Goal: Navigation & Orientation: Understand site structure

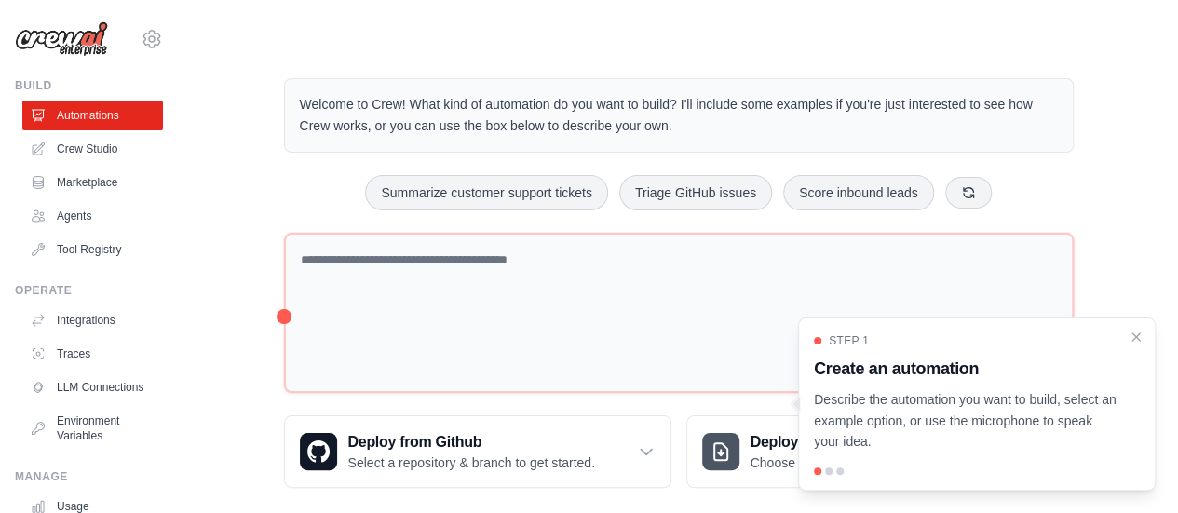
scroll to position [20, 0]
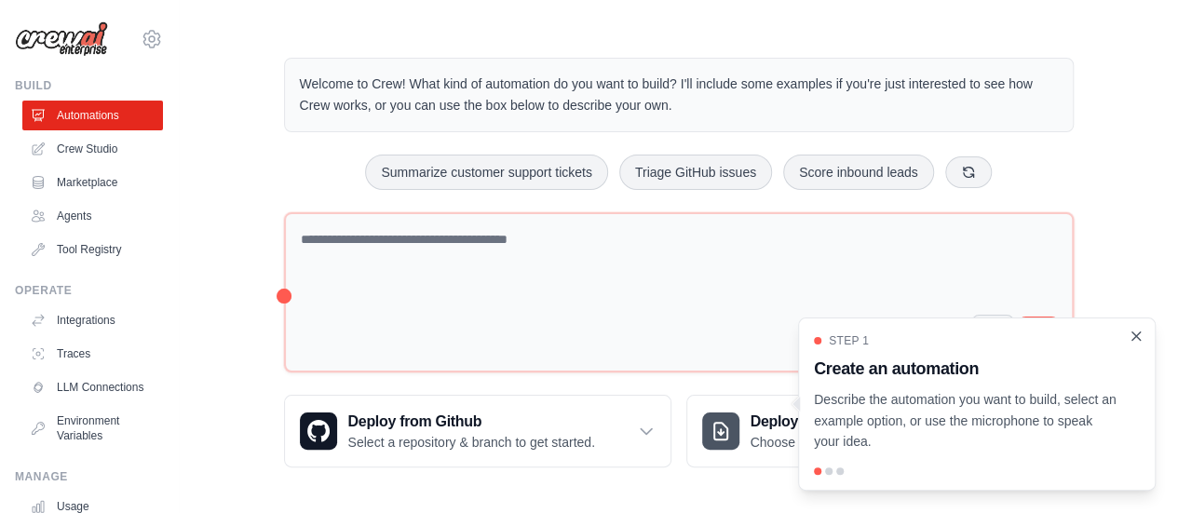
click at [1138, 340] on icon "Close walkthrough" at bounding box center [1136, 336] width 17 height 17
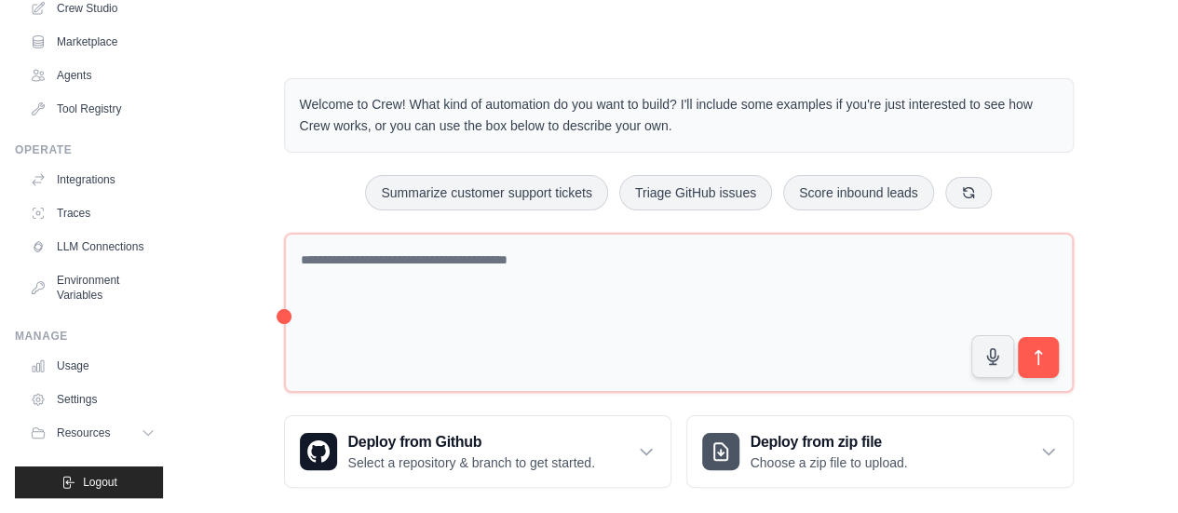
scroll to position [0, 0]
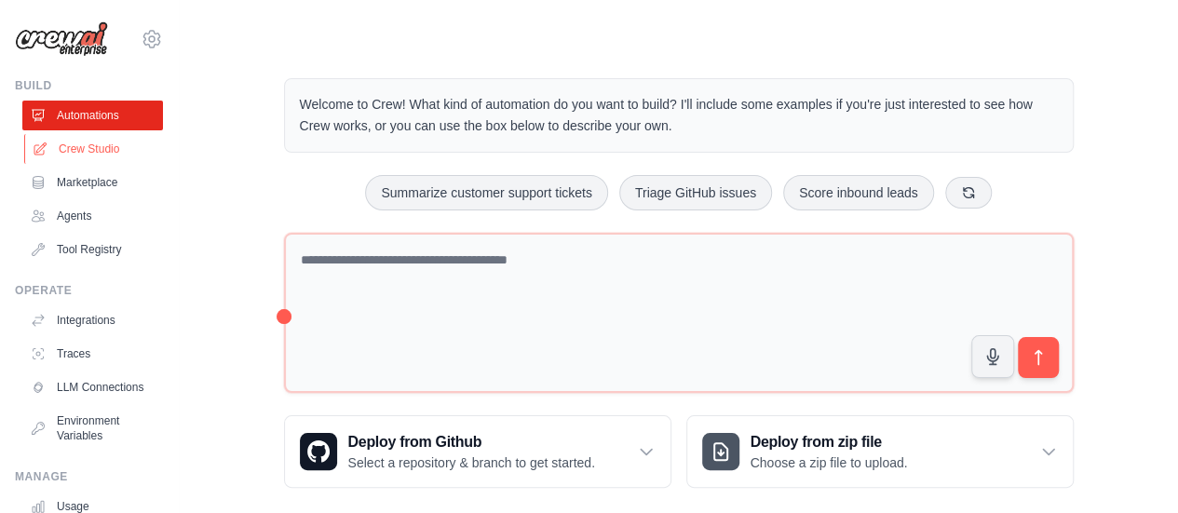
click at [81, 157] on link "Crew Studio" at bounding box center [94, 149] width 141 height 30
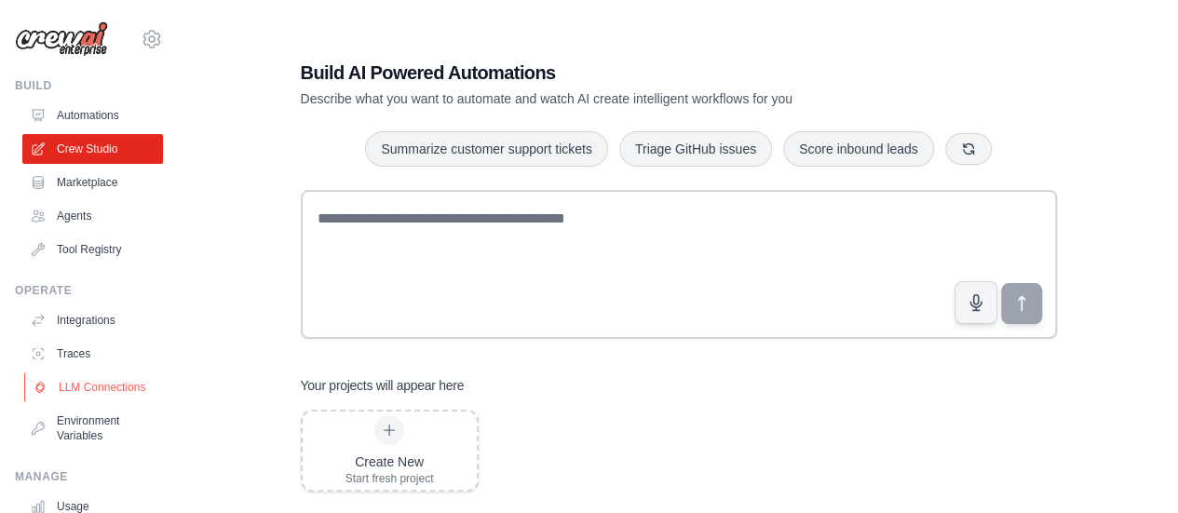
click at [93, 402] on link "LLM Connections" at bounding box center [94, 387] width 141 height 30
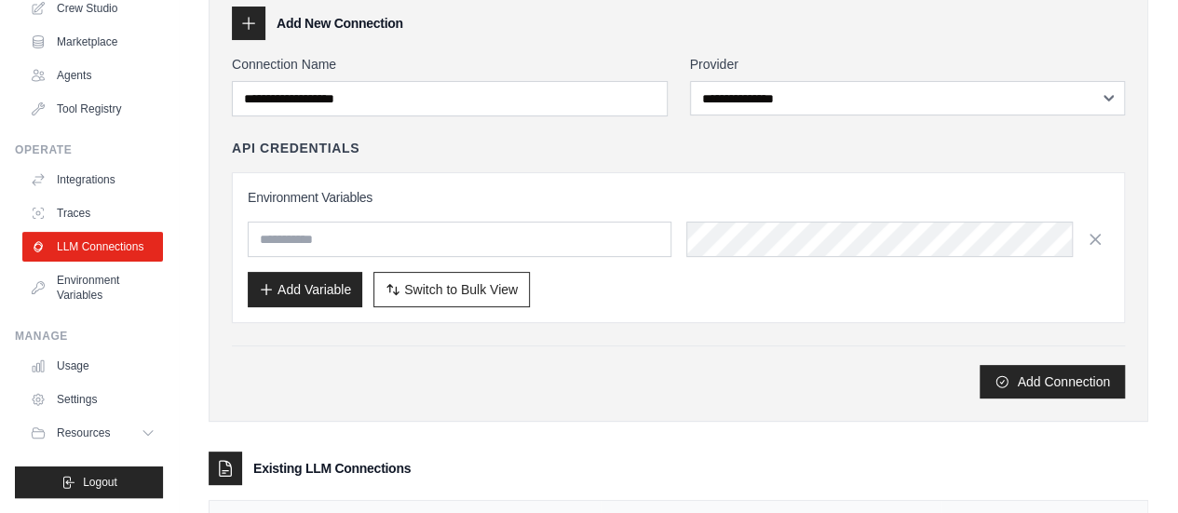
scroll to position [210, 0]
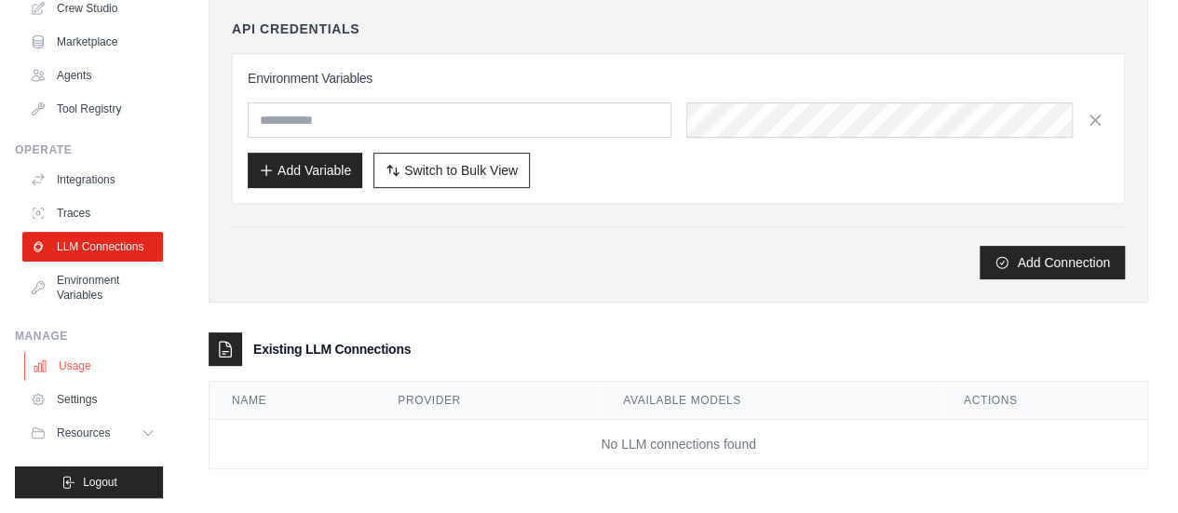
click at [84, 364] on link "Usage" at bounding box center [94, 366] width 141 height 30
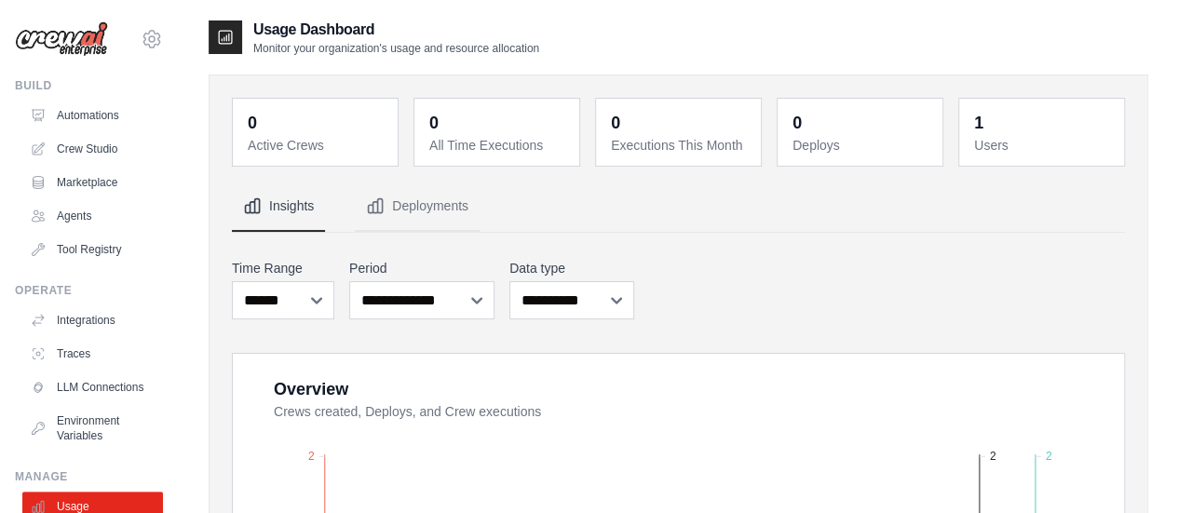
click at [59, 33] on img at bounding box center [61, 38] width 93 height 35
click at [116, 106] on link "Automations" at bounding box center [94, 116] width 141 height 30
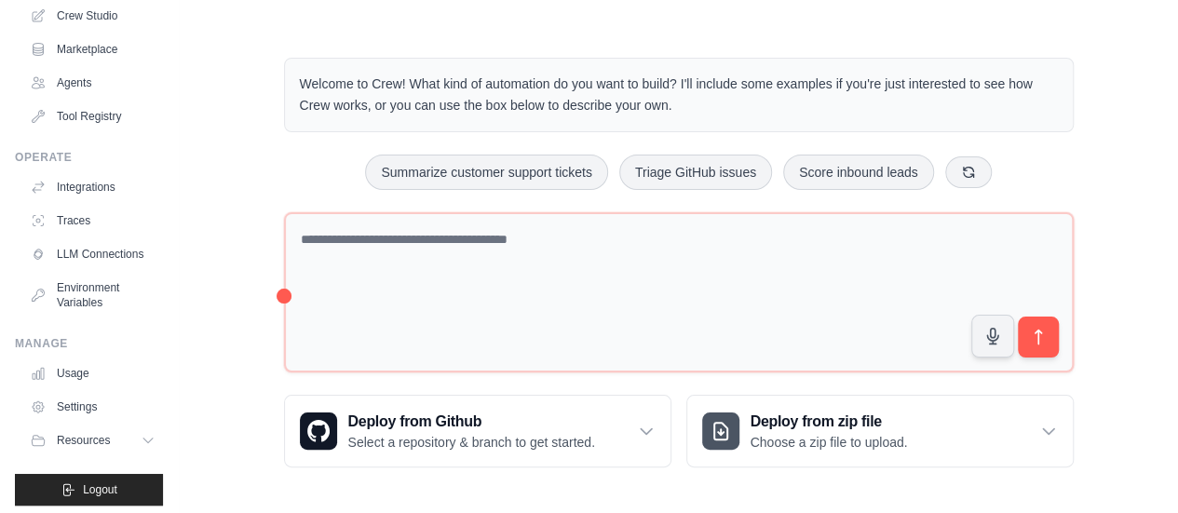
scroll to position [155, 0]
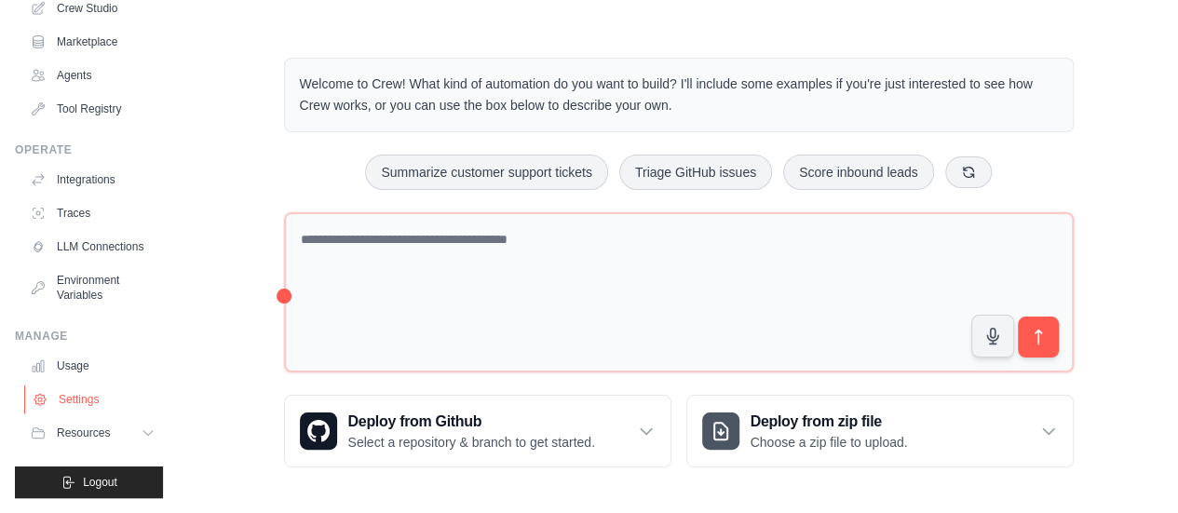
click at [70, 409] on link "Settings" at bounding box center [94, 400] width 141 height 30
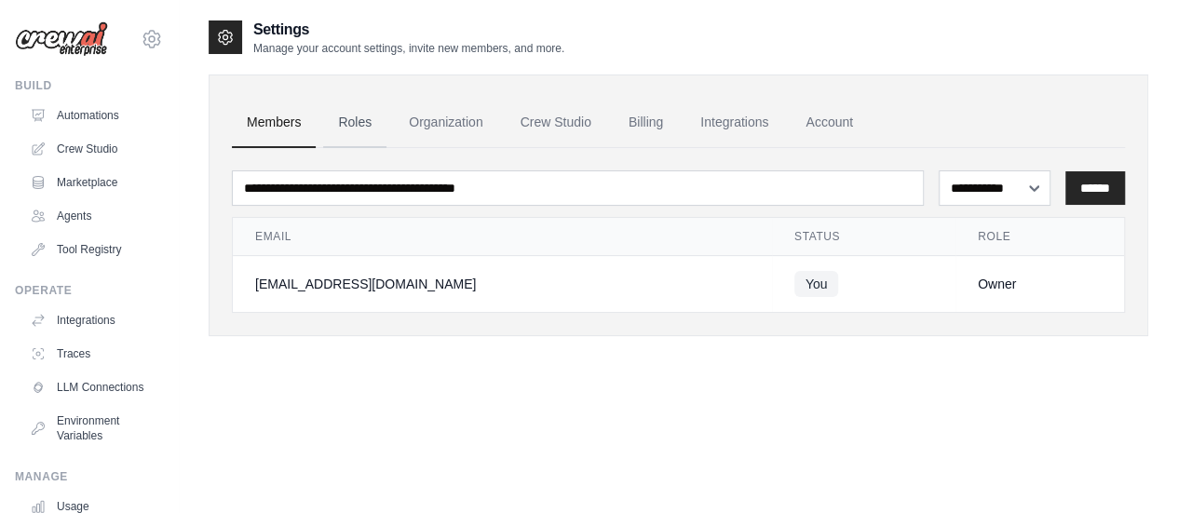
click at [361, 128] on link "Roles" at bounding box center [354, 123] width 63 height 50
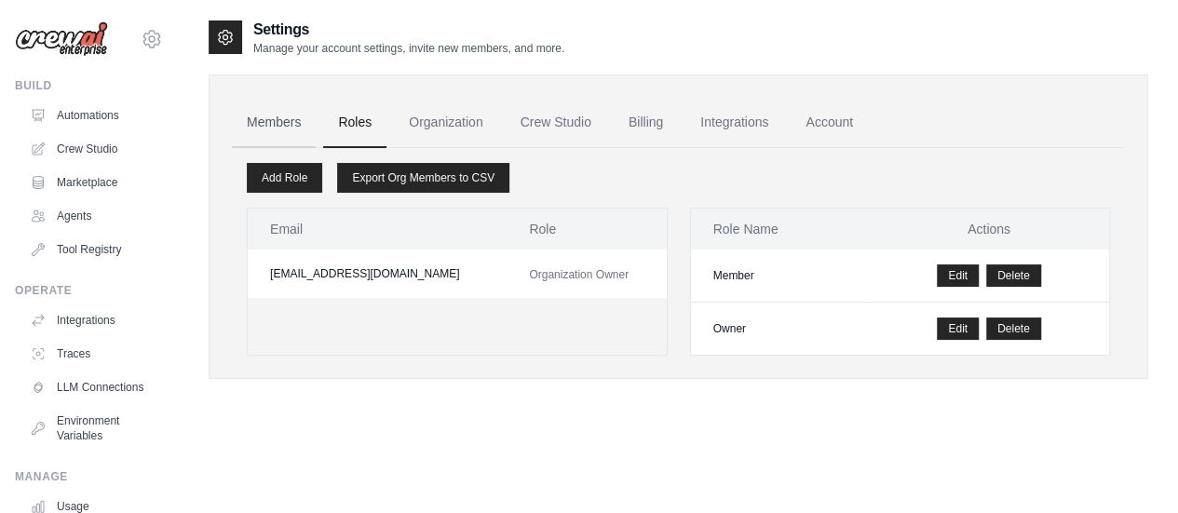
click at [272, 134] on link "Members" at bounding box center [274, 123] width 84 height 50
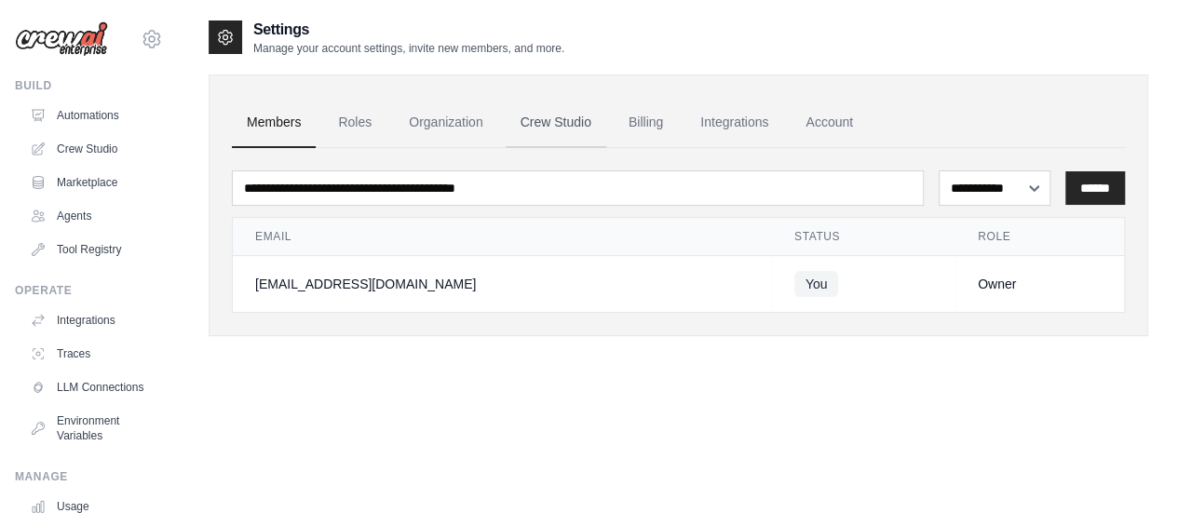
click at [555, 128] on link "Crew Studio" at bounding box center [556, 123] width 101 height 50
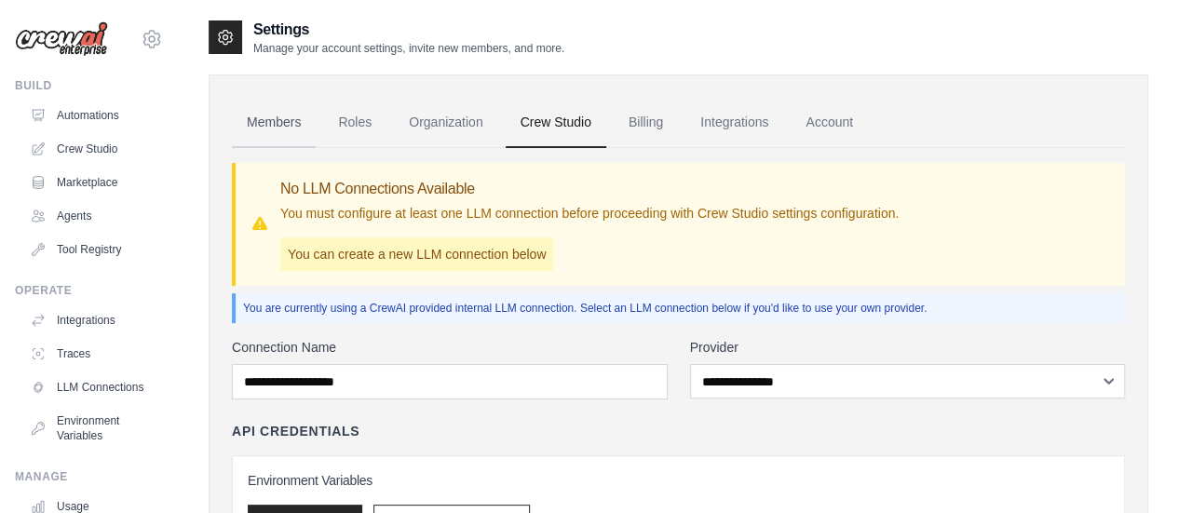
click at [273, 115] on link "Members" at bounding box center [274, 123] width 84 height 50
